Goal: Navigation & Orientation: Find specific page/section

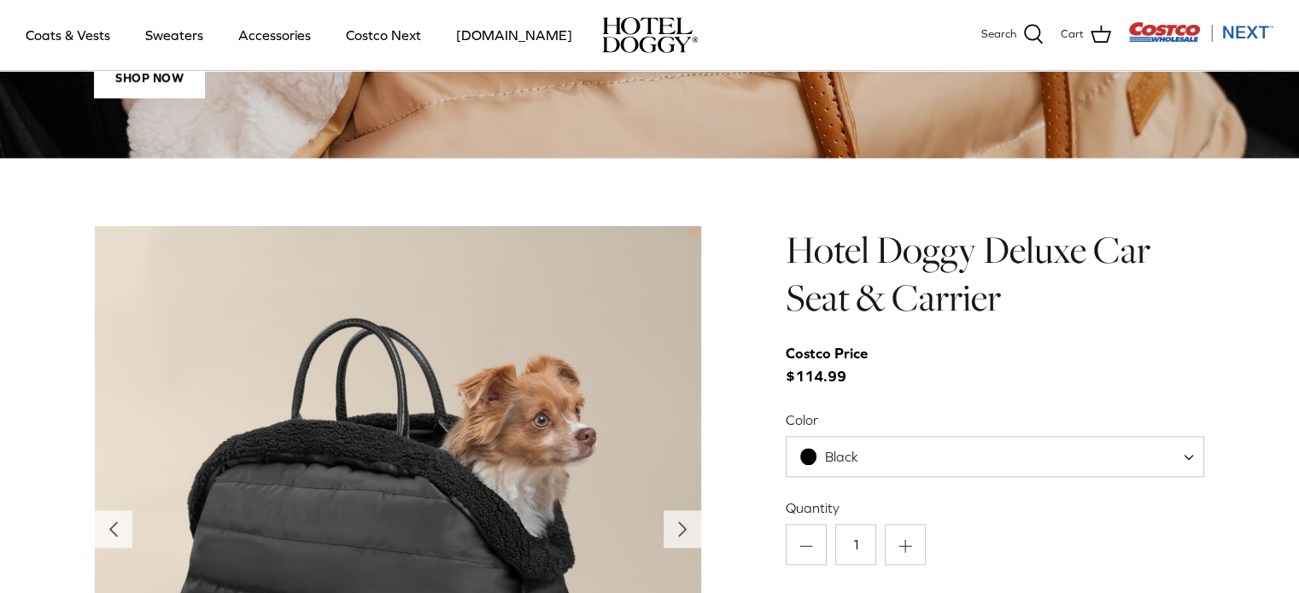
scroll to position [1725, 0]
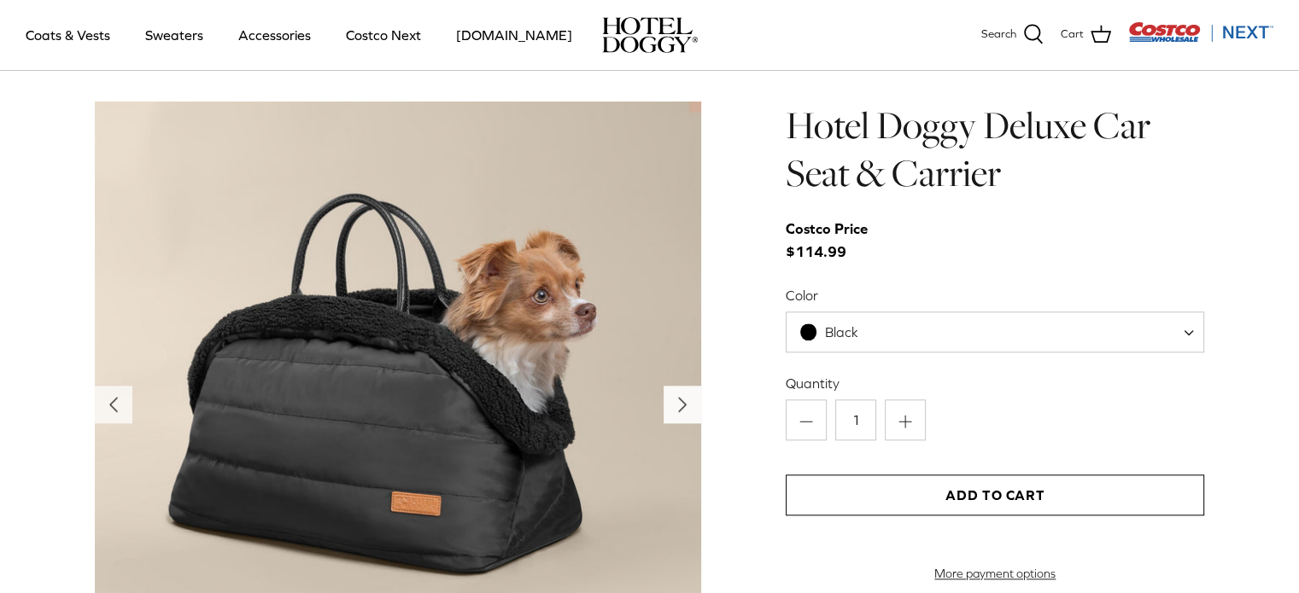
click at [685, 404] on polyline "Next" at bounding box center [682, 405] width 7 height 14
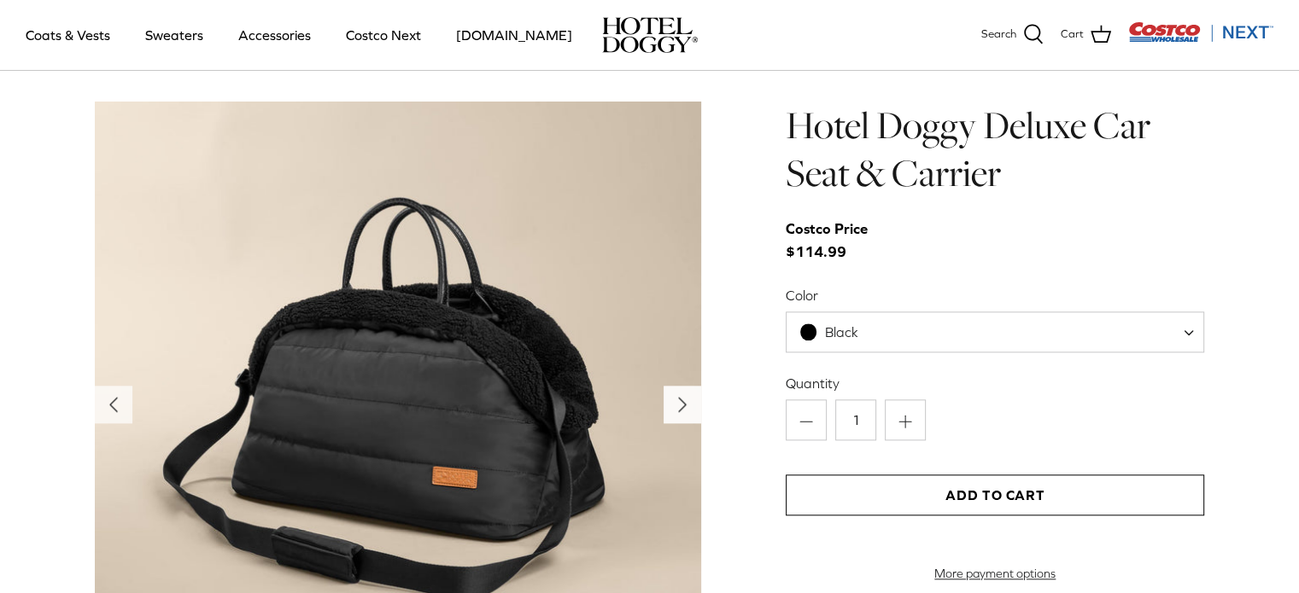
click at [685, 404] on polyline "Next" at bounding box center [682, 405] width 7 height 14
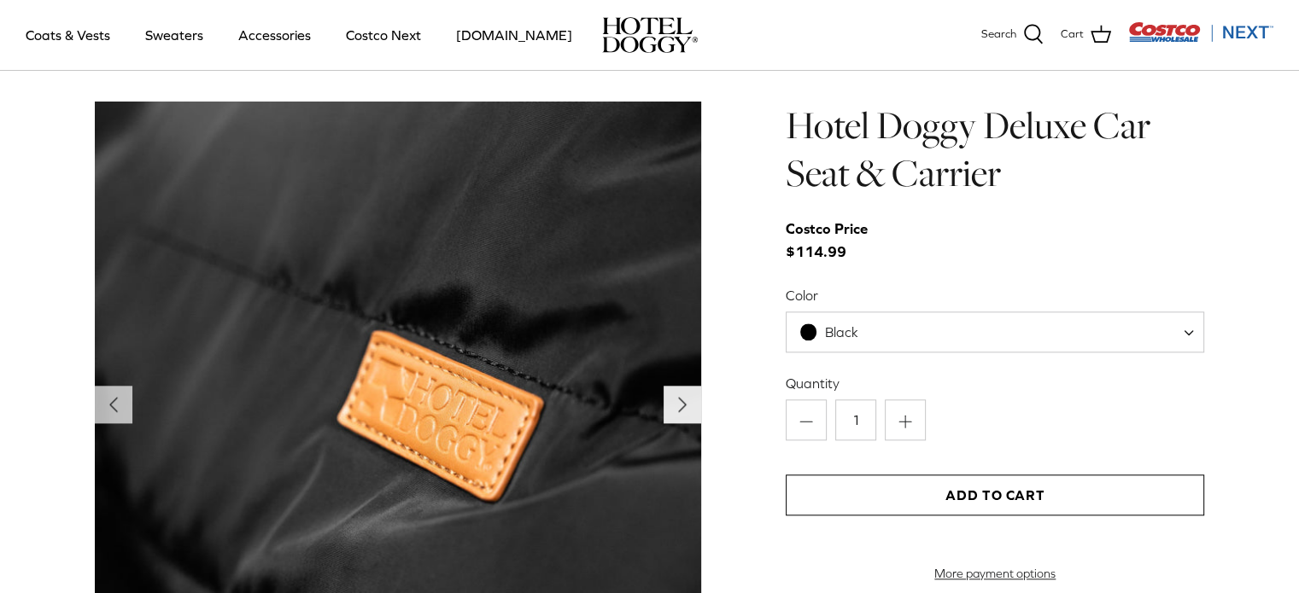
click at [685, 404] on polyline "Next" at bounding box center [682, 405] width 7 height 14
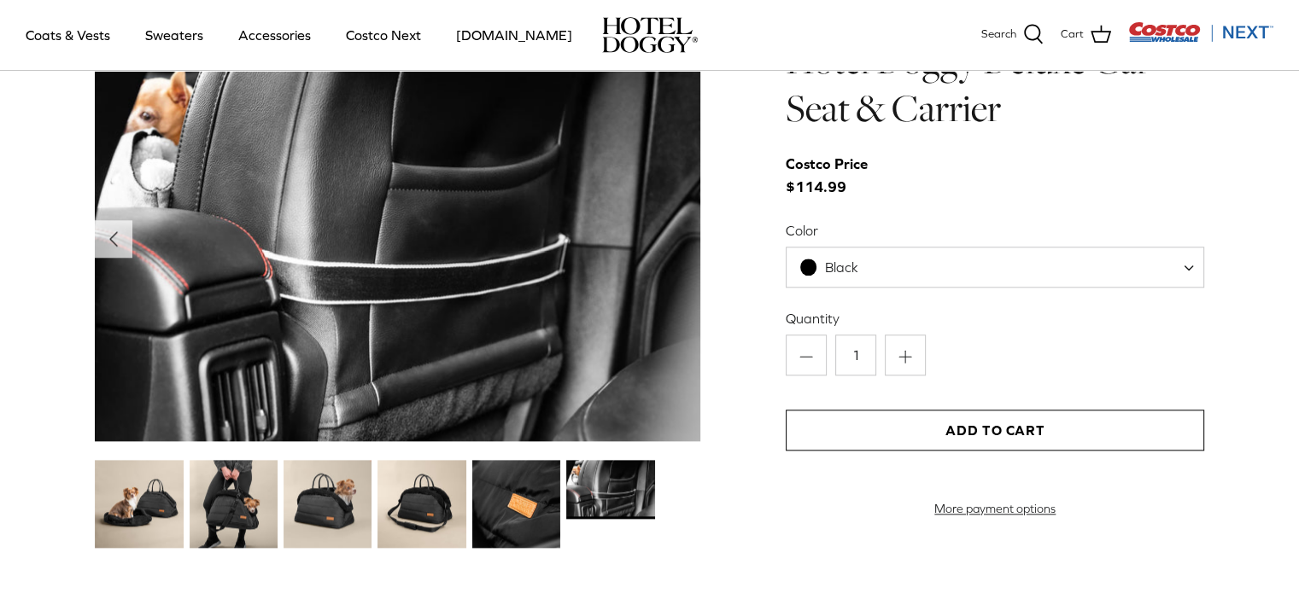
scroll to position [1790, 0]
click at [678, 221] on img at bounding box center [398, 239] width 606 height 405
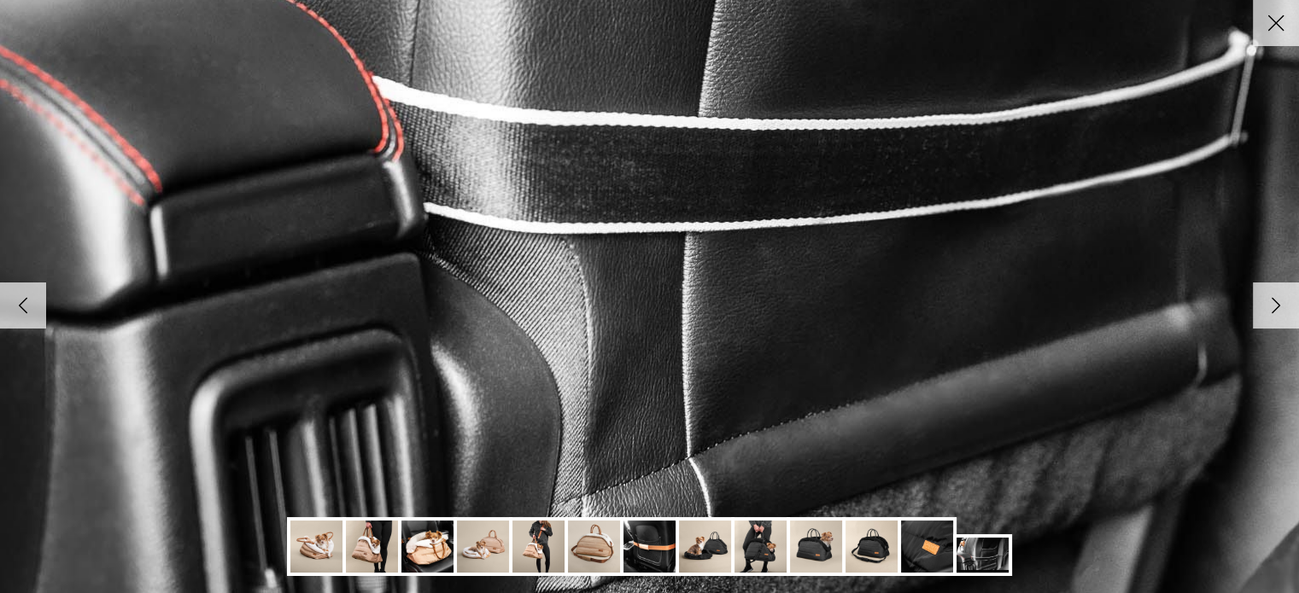
click at [316, 557] on img at bounding box center [316, 547] width 52 height 52
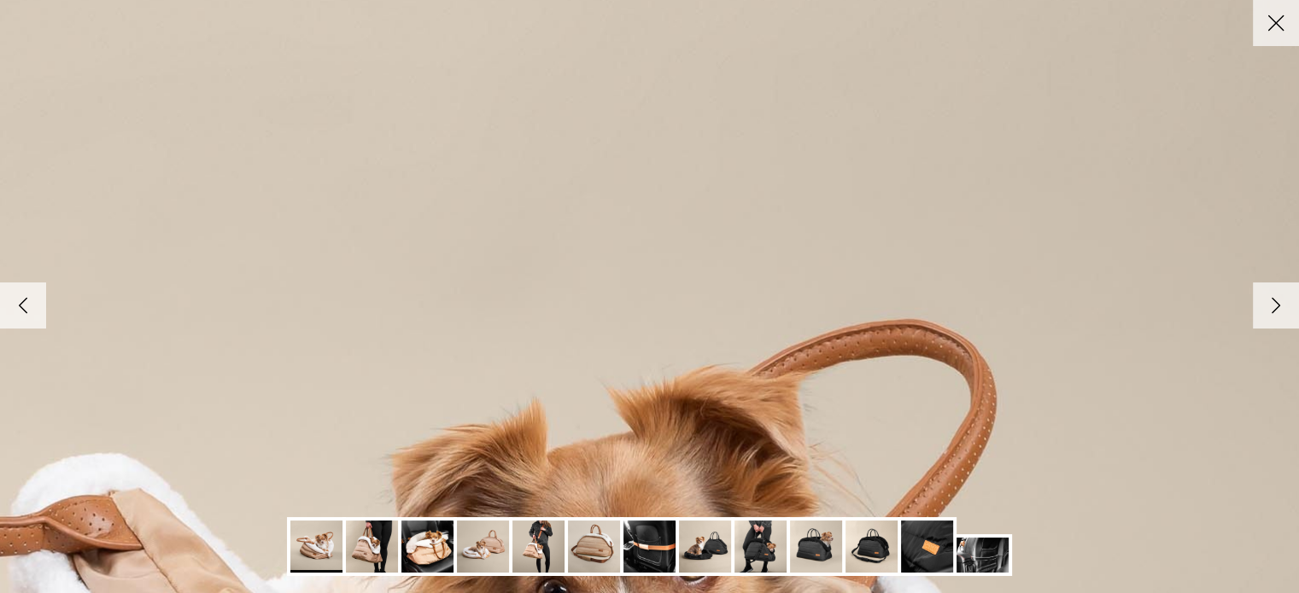
click at [1264, 31] on icon "Close" at bounding box center [1275, 23] width 29 height 29
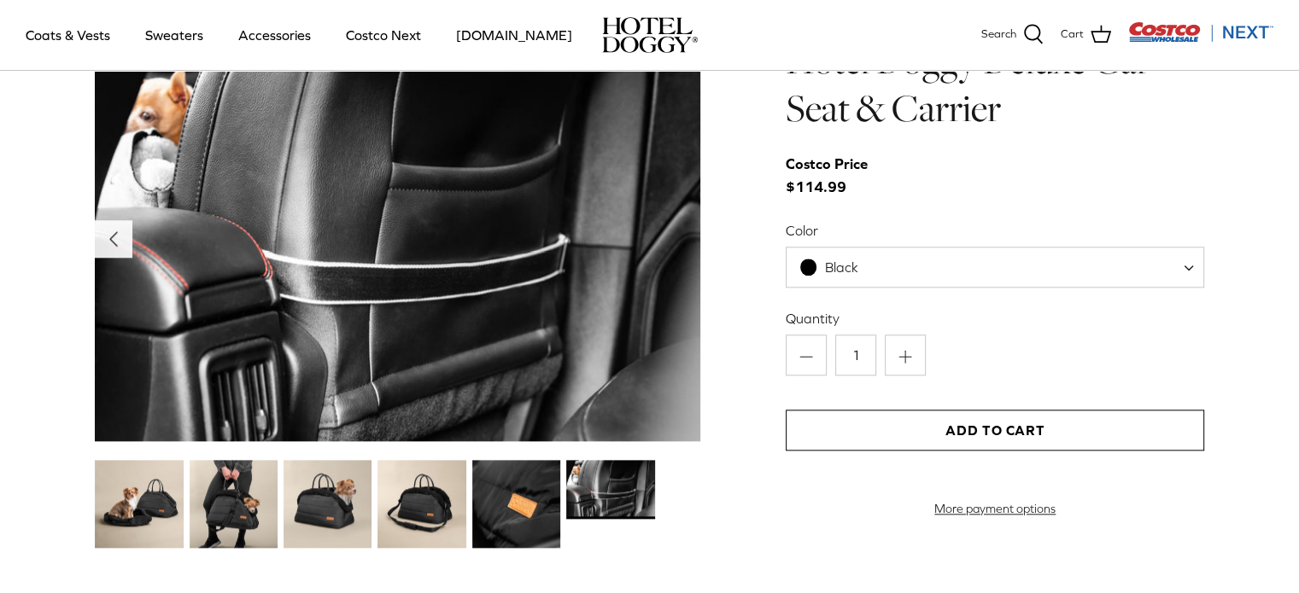
click at [121, 237] on icon "Left" at bounding box center [113, 238] width 27 height 27
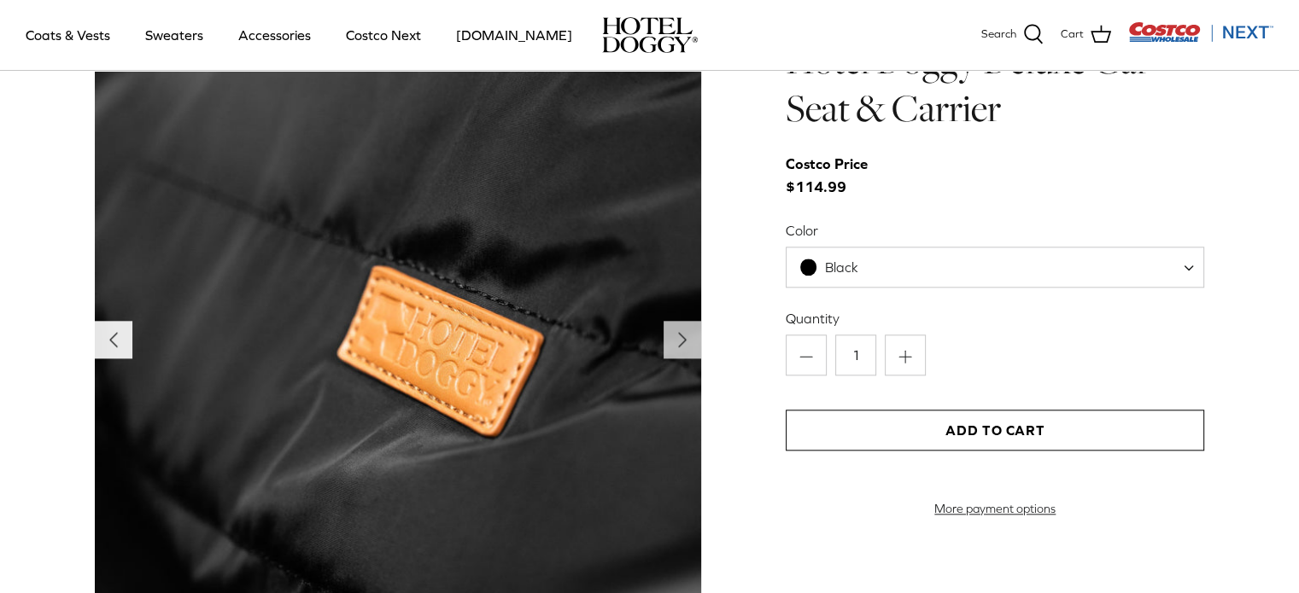
click at [106, 344] on icon "Left" at bounding box center [113, 339] width 27 height 27
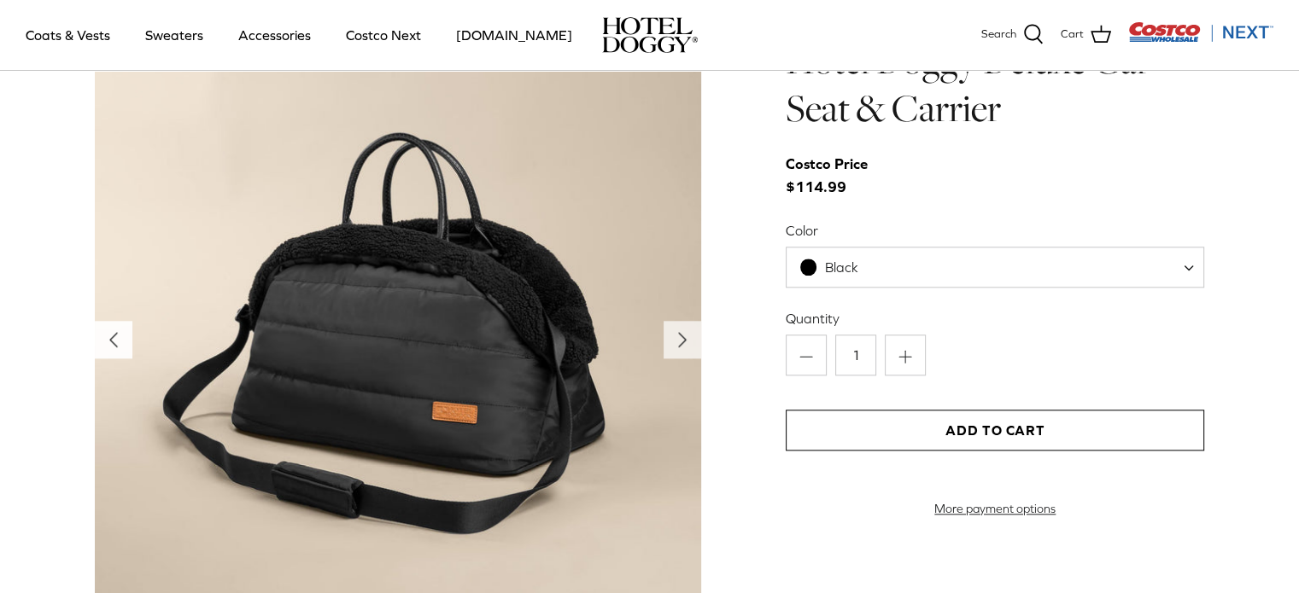
click at [106, 344] on icon "Left" at bounding box center [113, 339] width 27 height 27
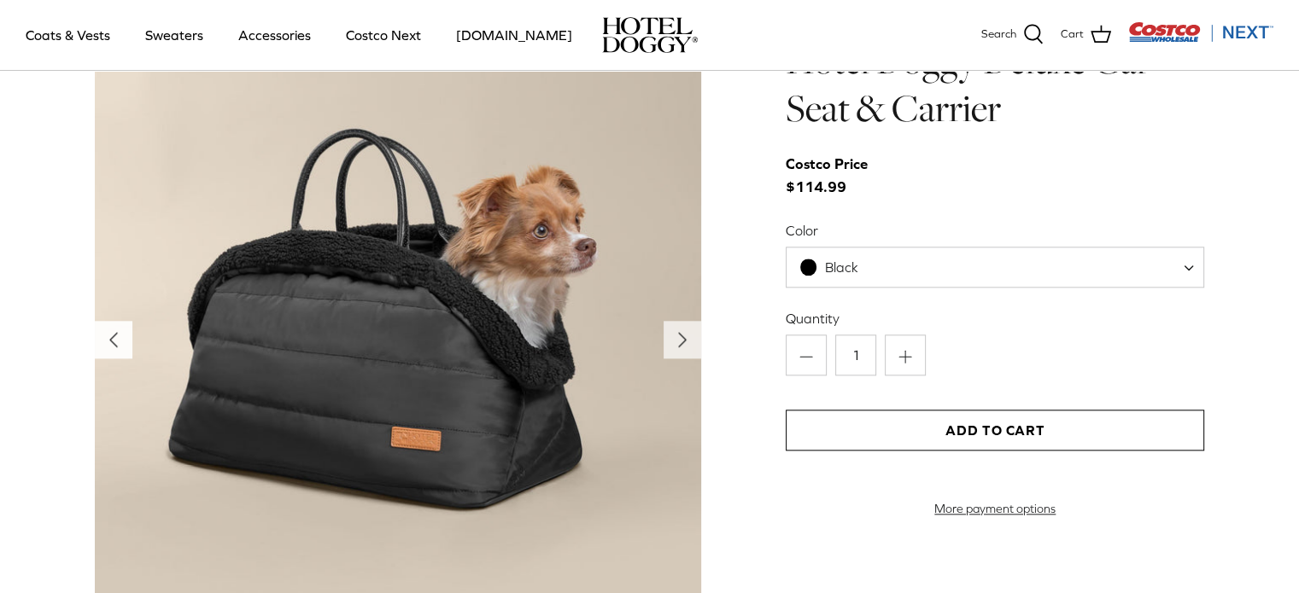
click at [106, 344] on icon "Left" at bounding box center [113, 339] width 27 height 27
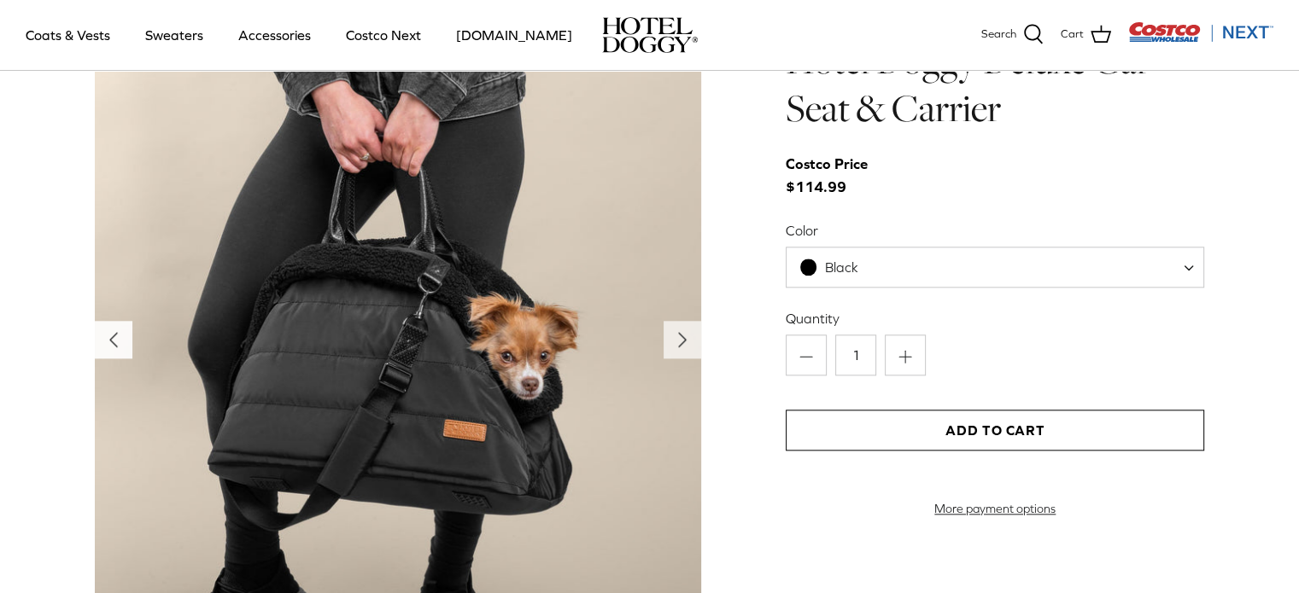
click at [105, 343] on icon "Left" at bounding box center [113, 339] width 27 height 27
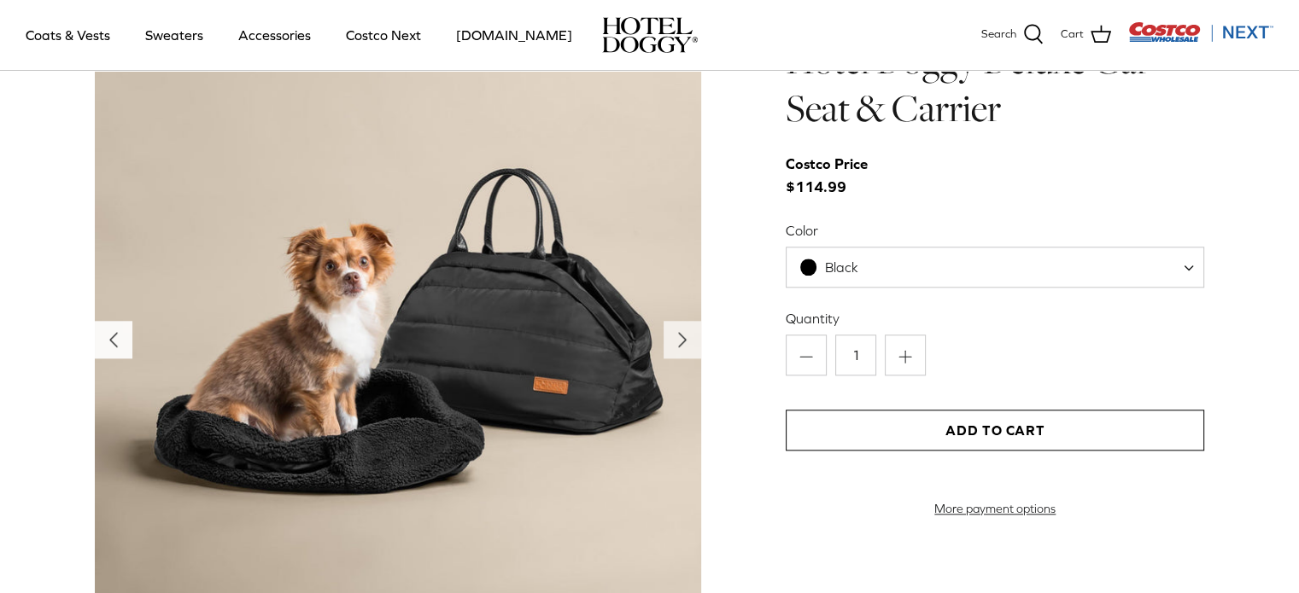
click at [105, 343] on icon "Left" at bounding box center [113, 339] width 27 height 27
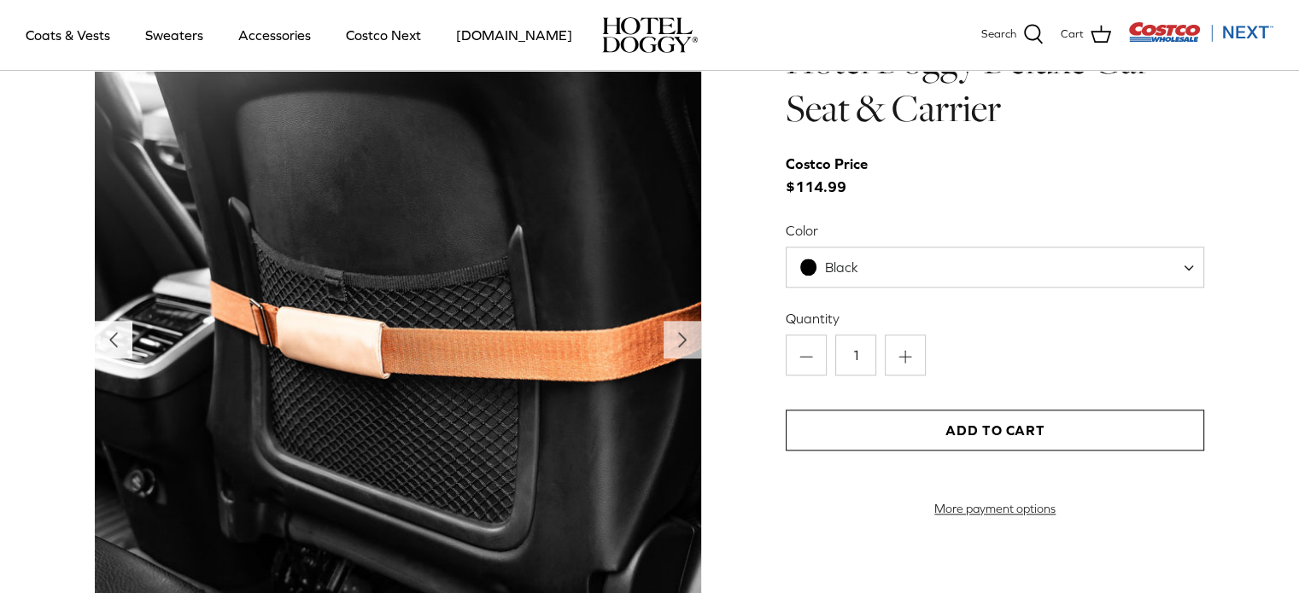
click at [105, 343] on icon "Left" at bounding box center [113, 339] width 27 height 27
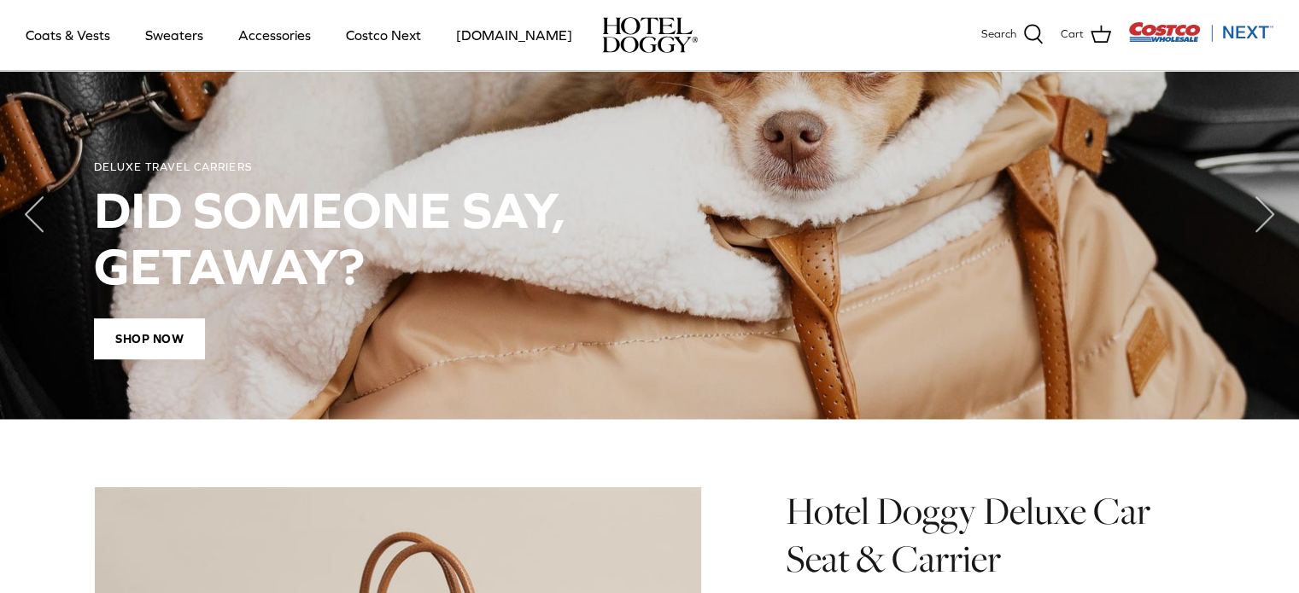
scroll to position [830, 0]
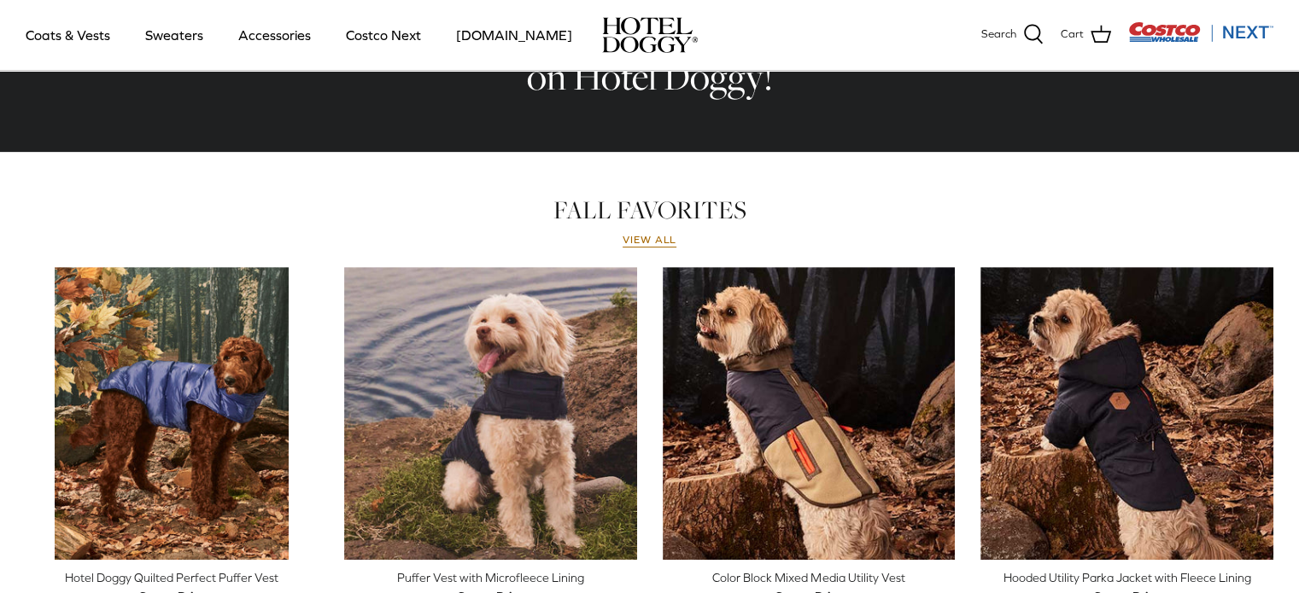
scroll to position [557, 0]
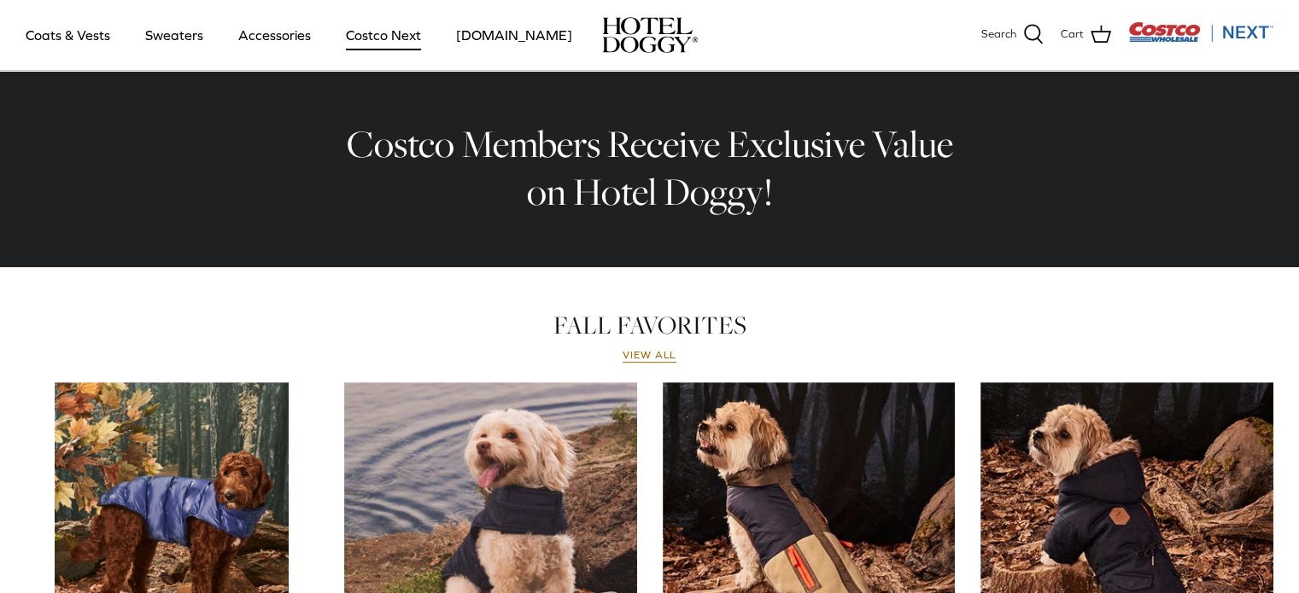
click at [386, 33] on link "Costco Next" at bounding box center [383, 35] width 106 height 58
